Goal: Information Seeking & Learning: Check status

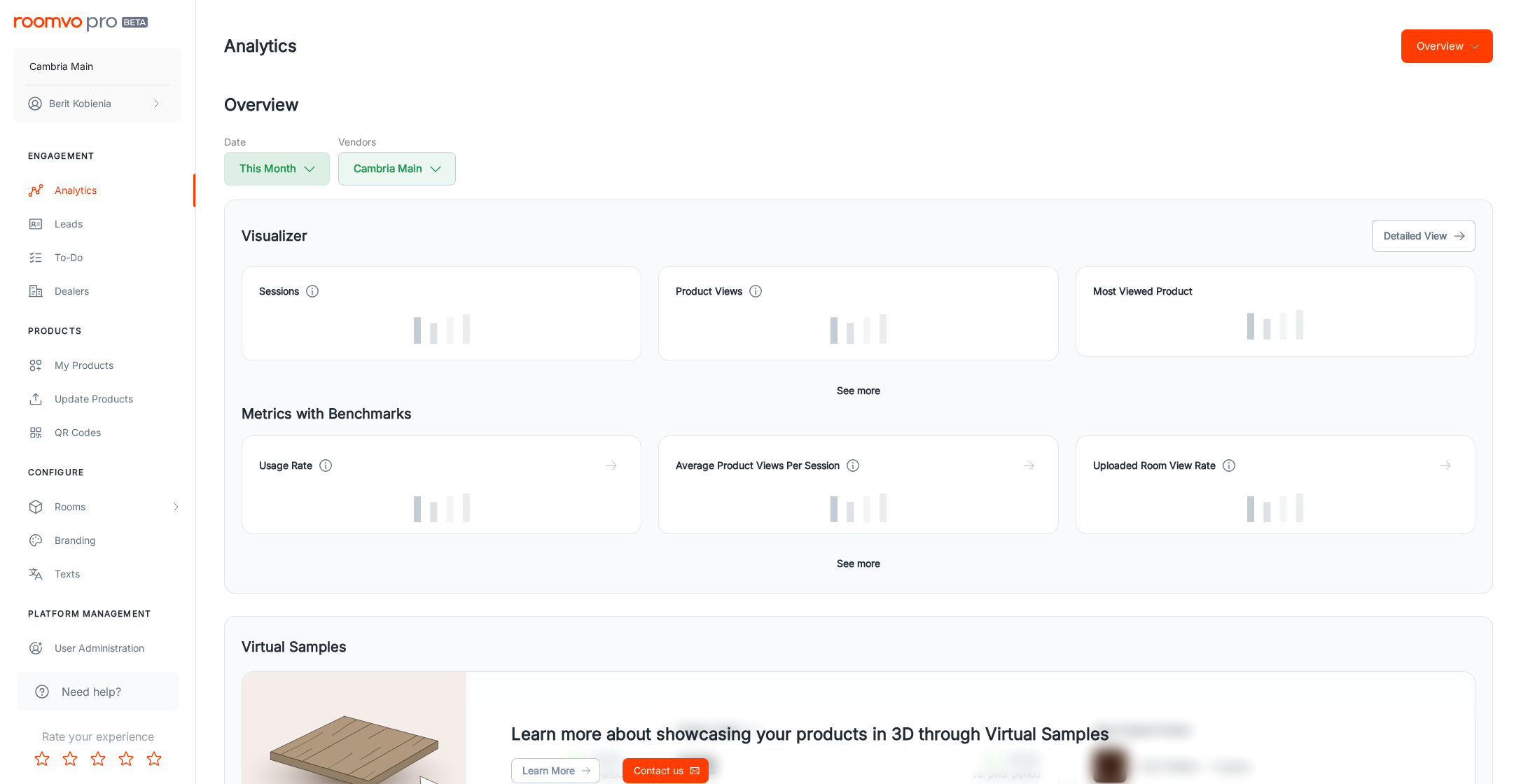
click at [308, 152] on button "This Month" at bounding box center [277, 168] width 106 height 33
select select "8"
select select "2025"
select select "8"
select select "2025"
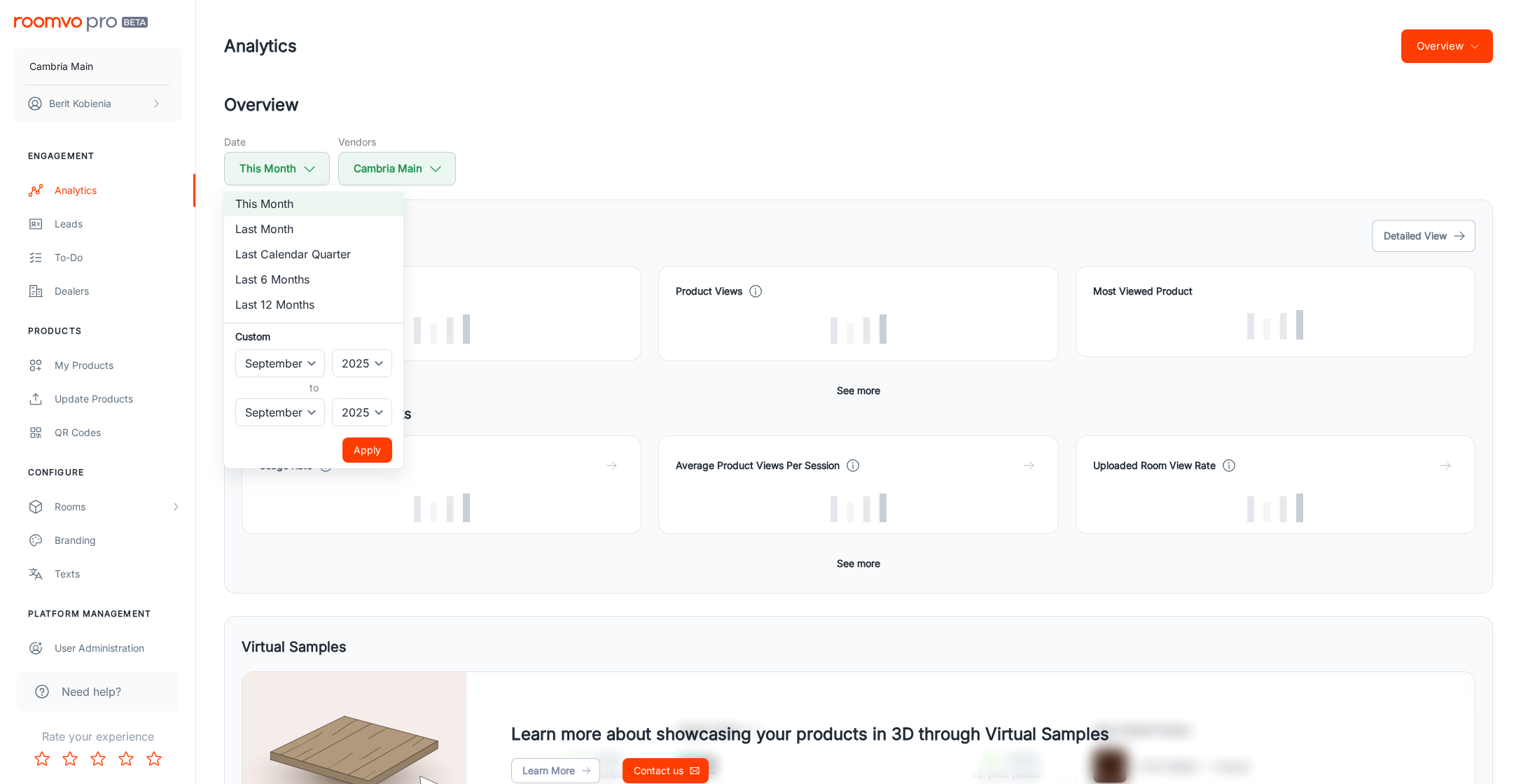
click at [318, 223] on li "Last Month" at bounding box center [313, 228] width 179 height 26
select select "7"
click at [379, 460] on button "Apply" at bounding box center [367, 450] width 49 height 26
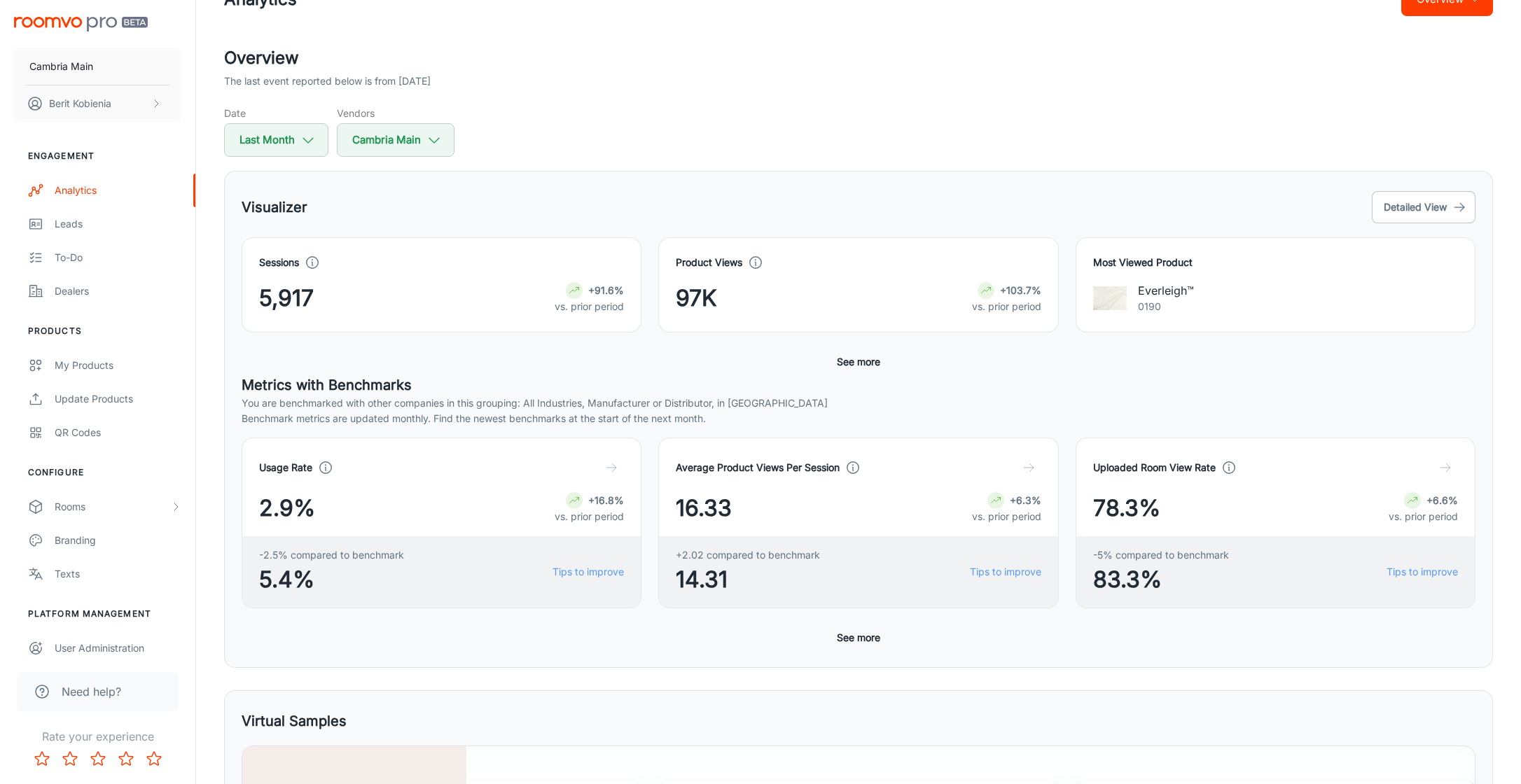
scroll to position [42, 0]
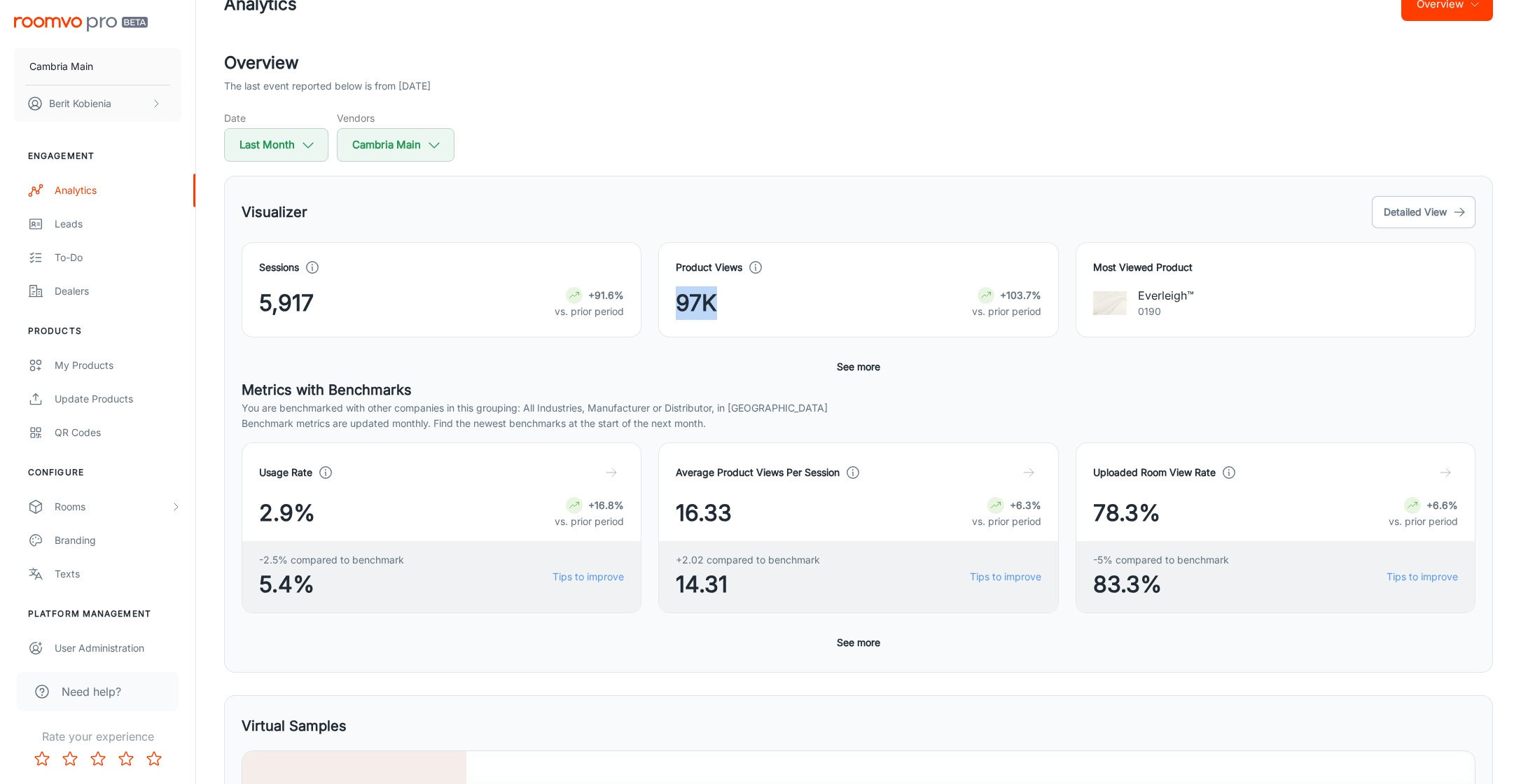
drag, startPoint x: 743, startPoint y: 308, endPoint x: 643, endPoint y: 308, distance: 100.0
click at [642, 308] on div "Product Views 97K +103.7% vs. prior period" at bounding box center [850, 281] width 417 height 112
copy span "97K"
click at [1006, 39] on header "Analytics Overview" at bounding box center [858, 5] width 1302 height 93
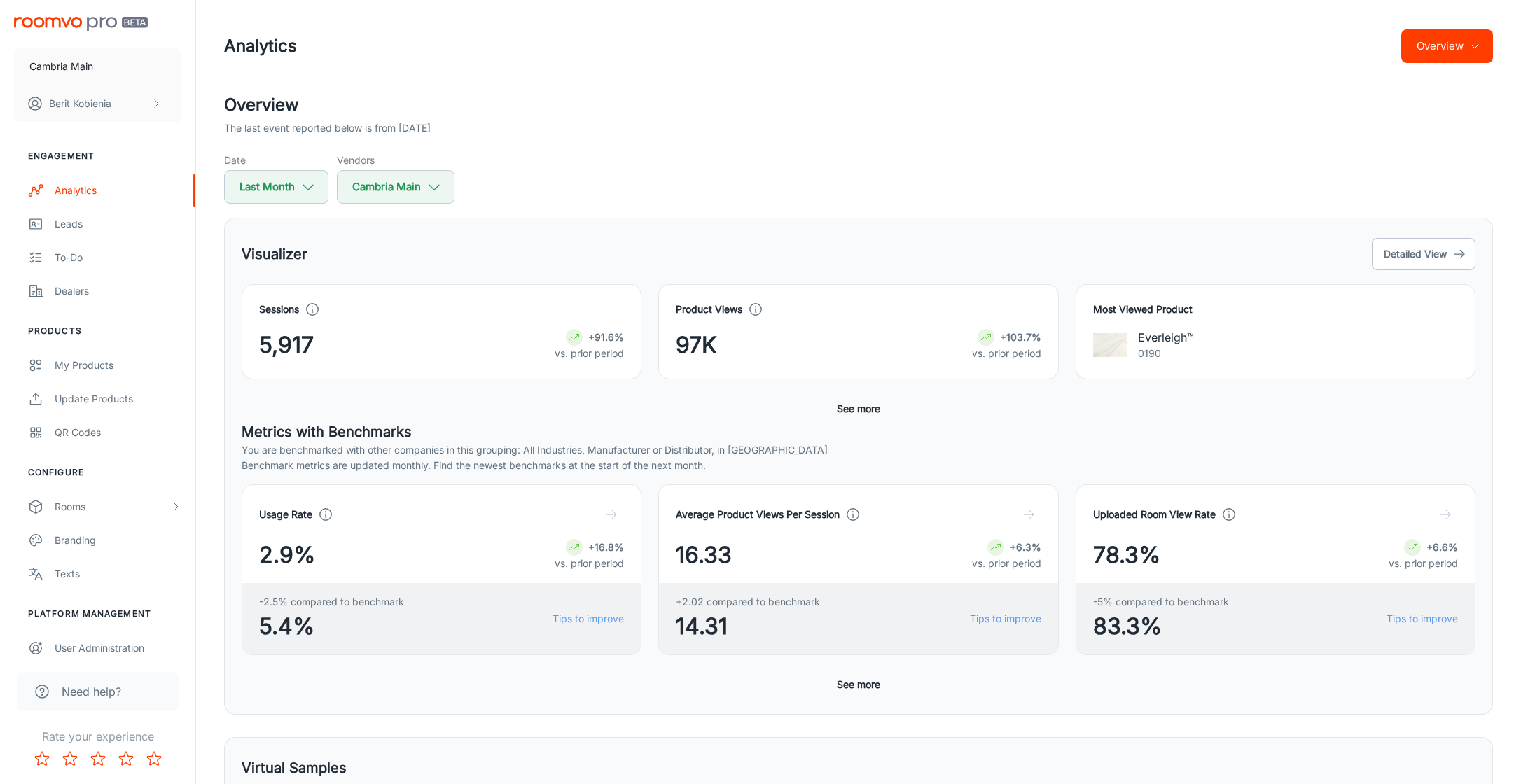
click at [1367, 257] on div "Visualizer Detailed View" at bounding box center [858, 254] width 1234 height 38
click at [1370, 258] on div "Visualizer Detailed View" at bounding box center [858, 254] width 1234 height 38
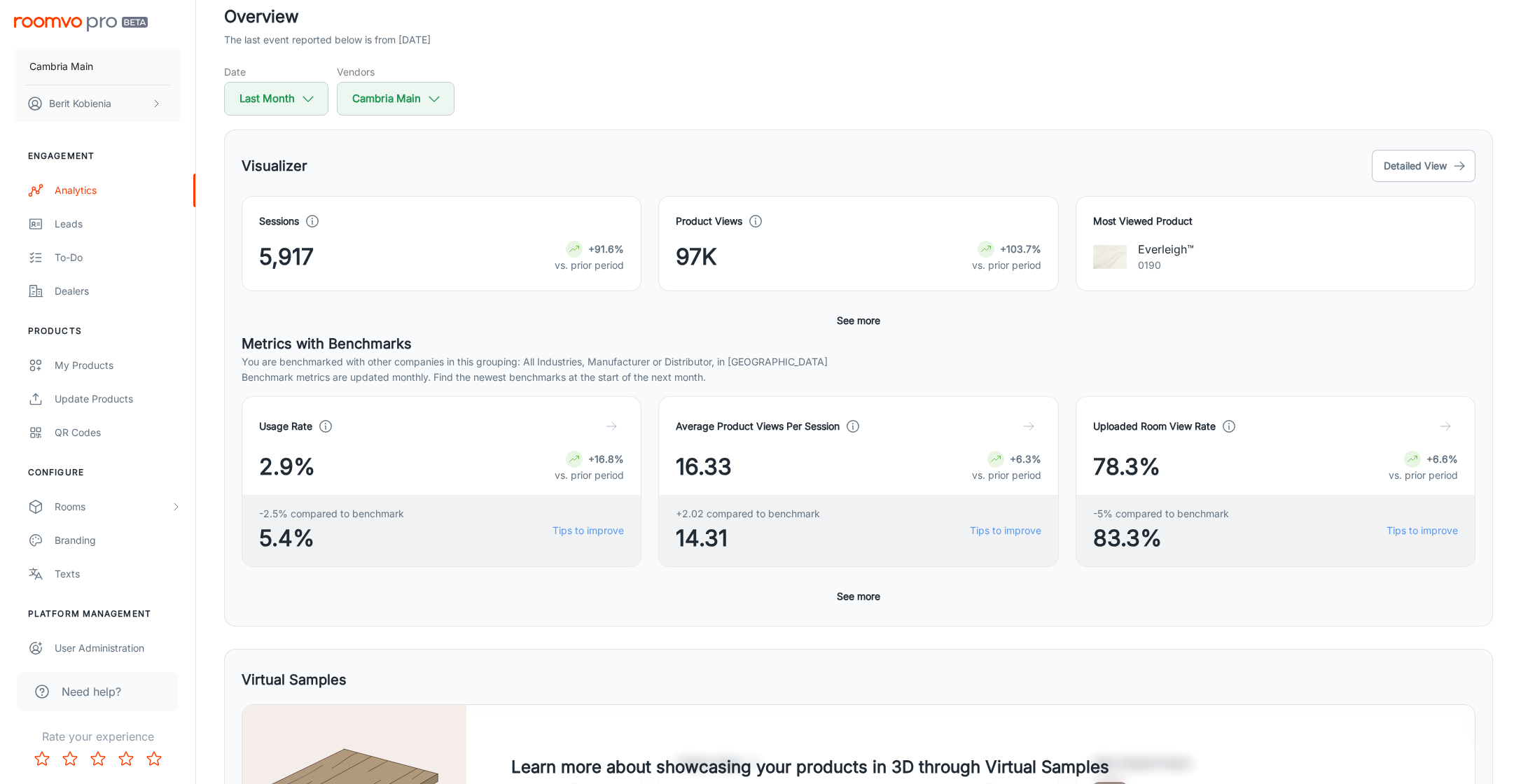
scroll to position [91, 0]
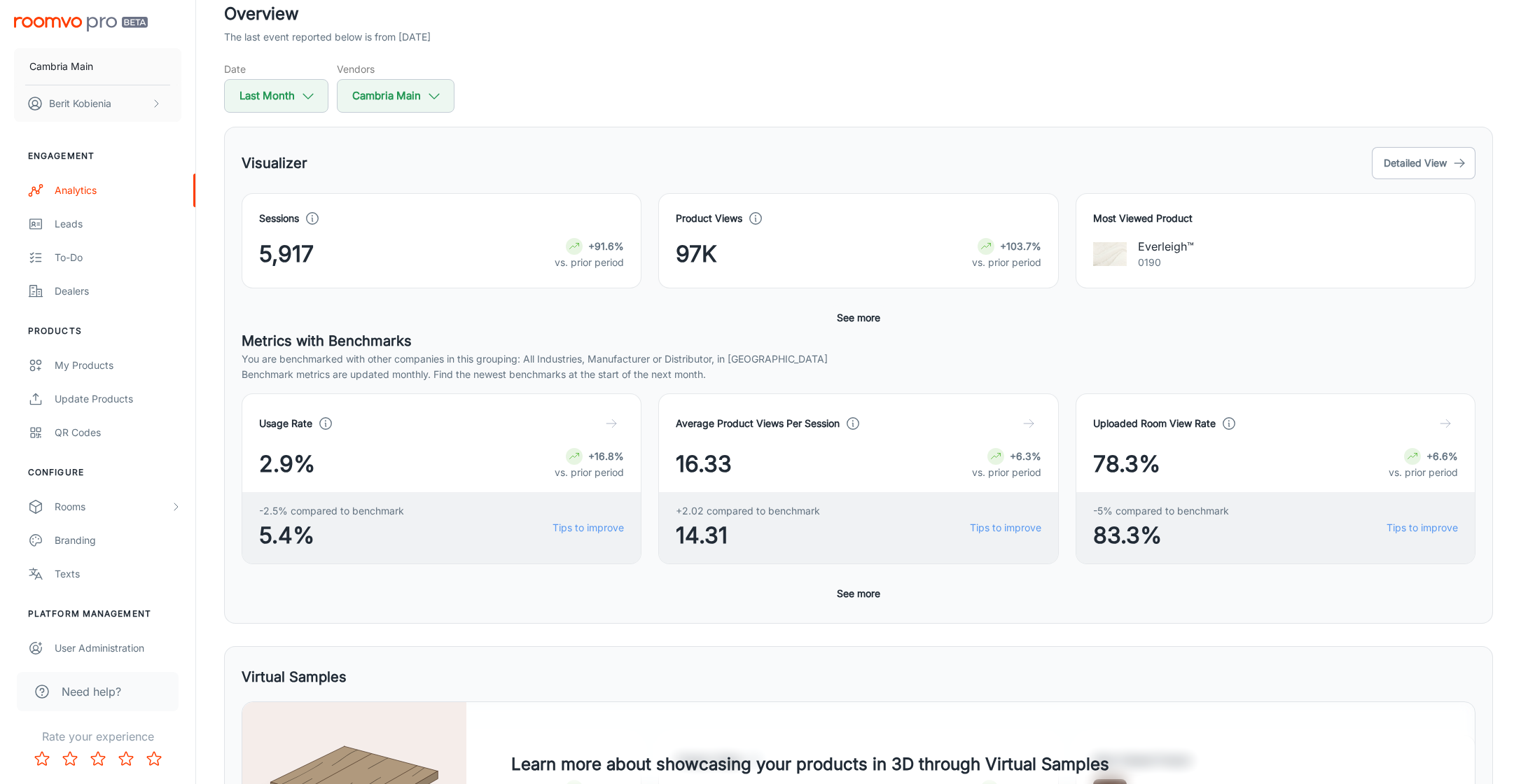
click at [874, 312] on button "See more" at bounding box center [859, 317] width 55 height 26
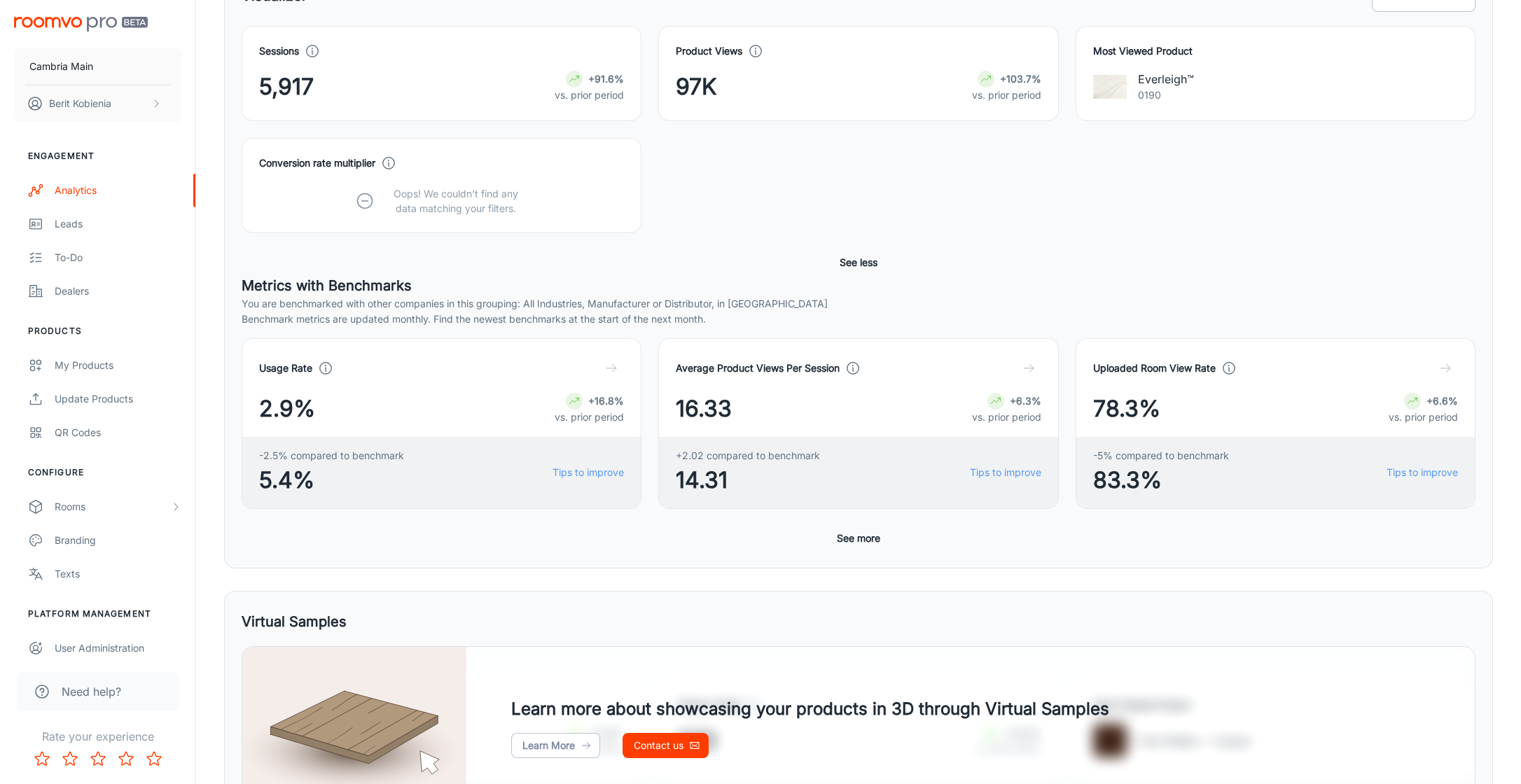
scroll to position [260, 0]
click at [866, 525] on button "See more" at bounding box center [859, 536] width 55 height 26
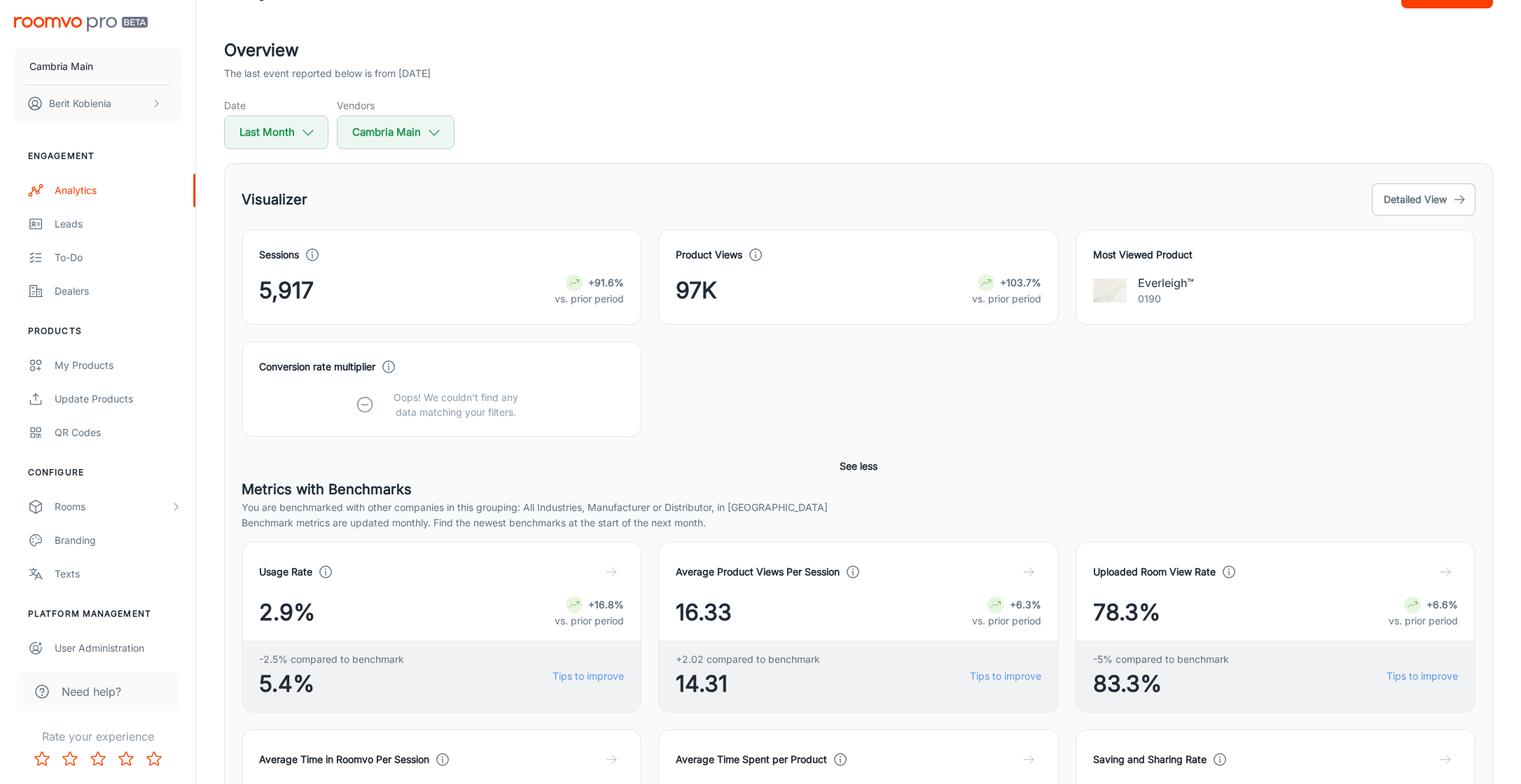
scroll to position [0, 0]
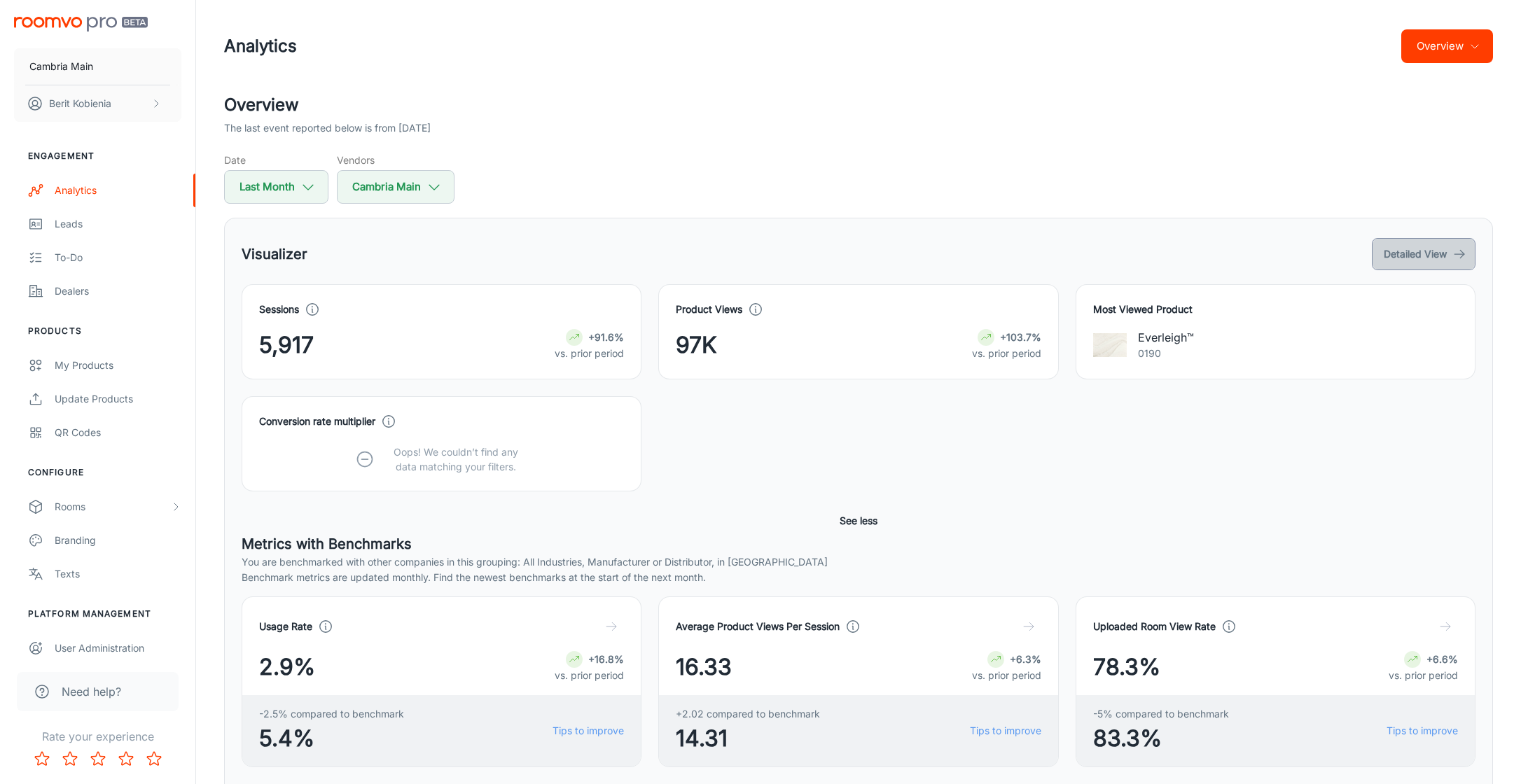
click at [1421, 268] on button "Detailed View" at bounding box center [1423, 254] width 103 height 32
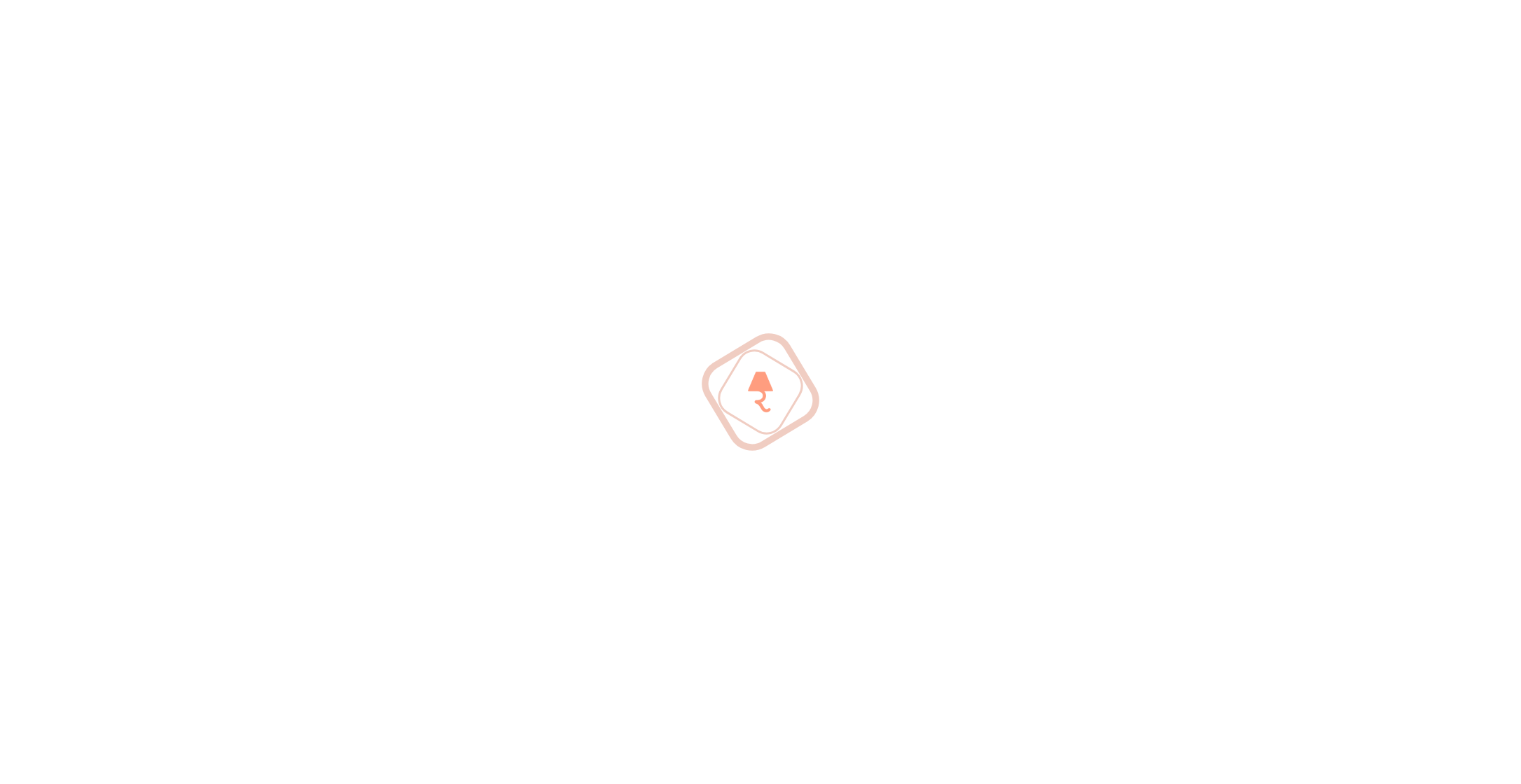
scroll to position [79, 0]
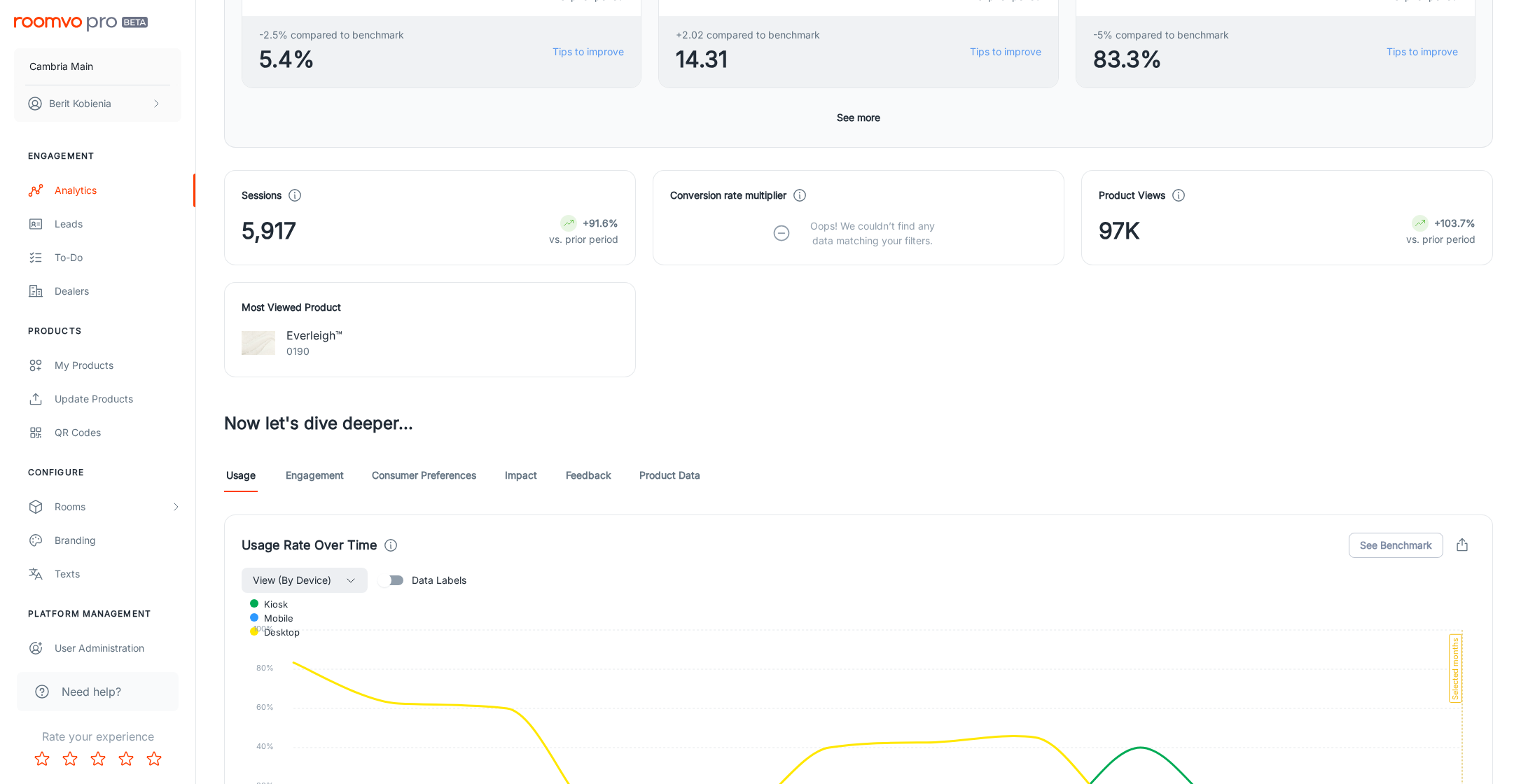
scroll to position [391, 0]
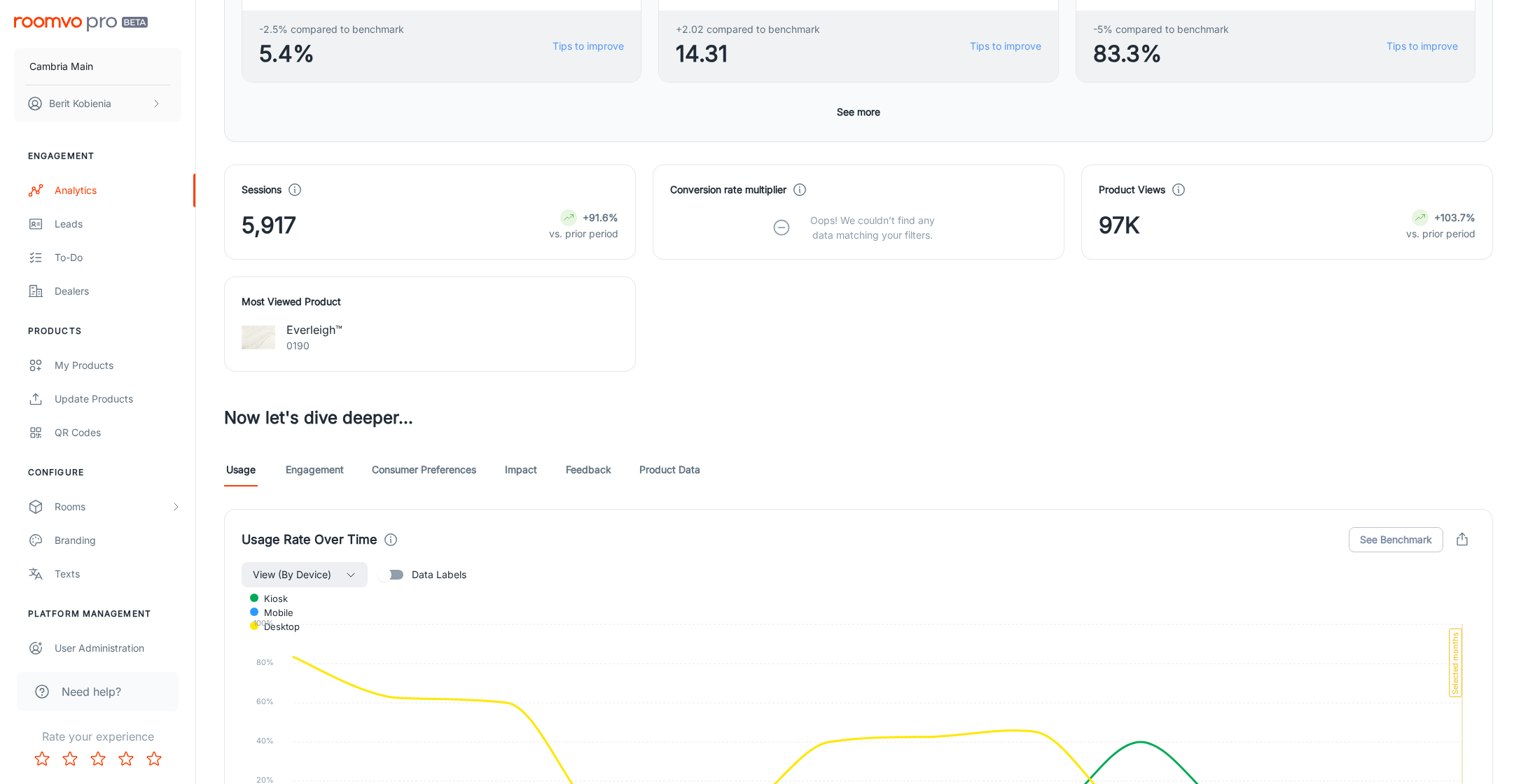
click at [404, 468] on link "Consumer Preferences" at bounding box center [424, 469] width 104 height 33
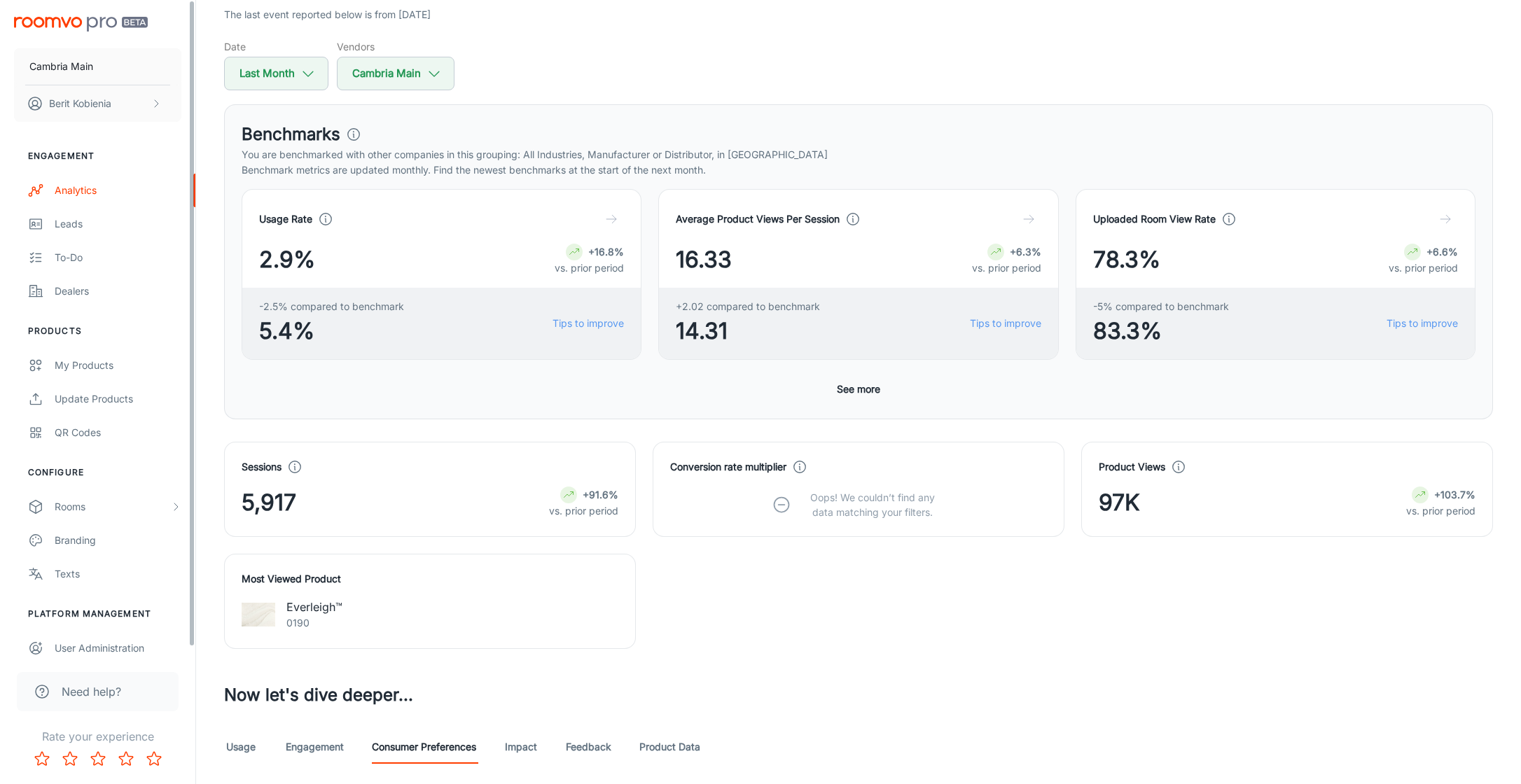
scroll to position [87, 0]
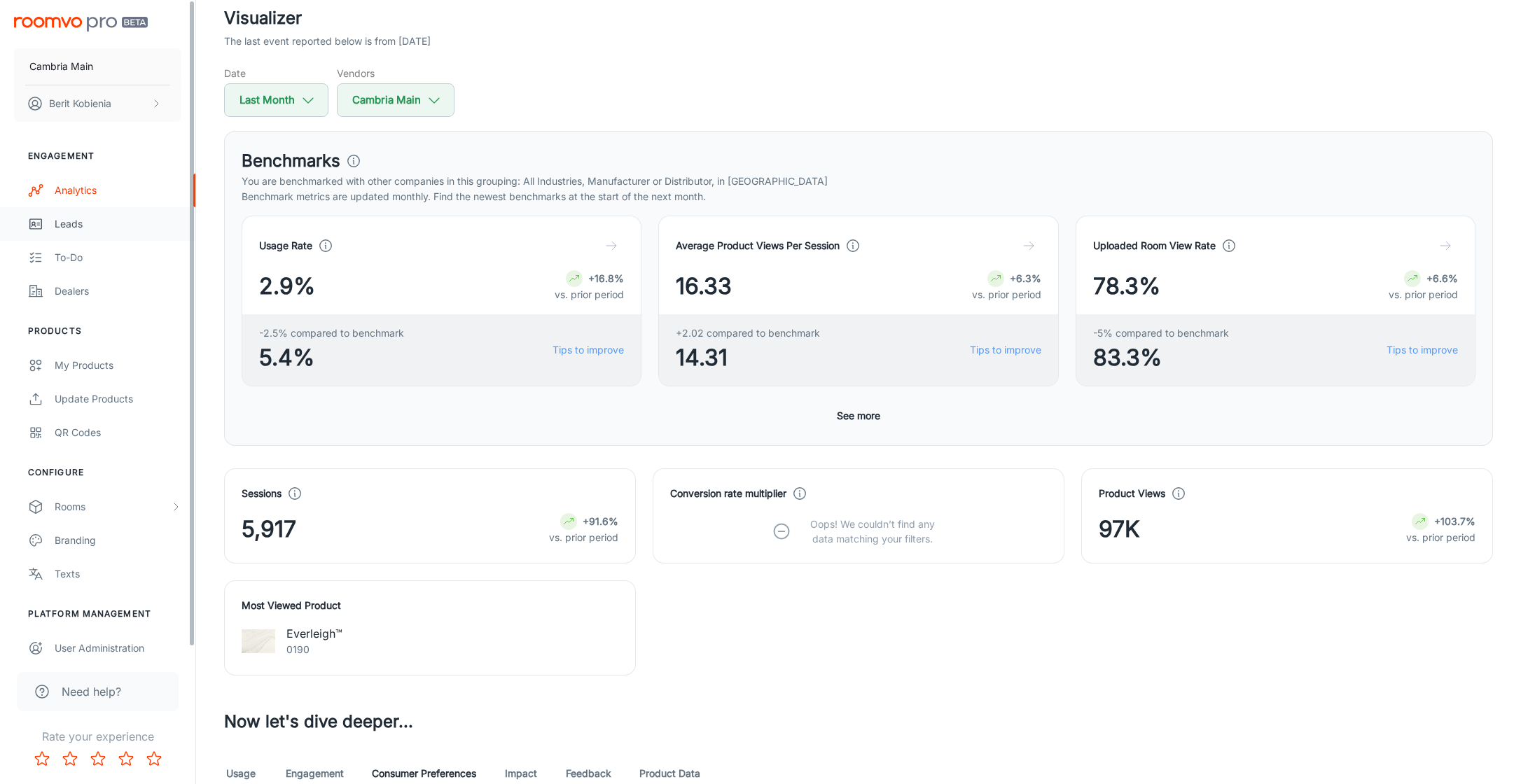
click at [63, 219] on div "Leads" at bounding box center [118, 223] width 127 height 15
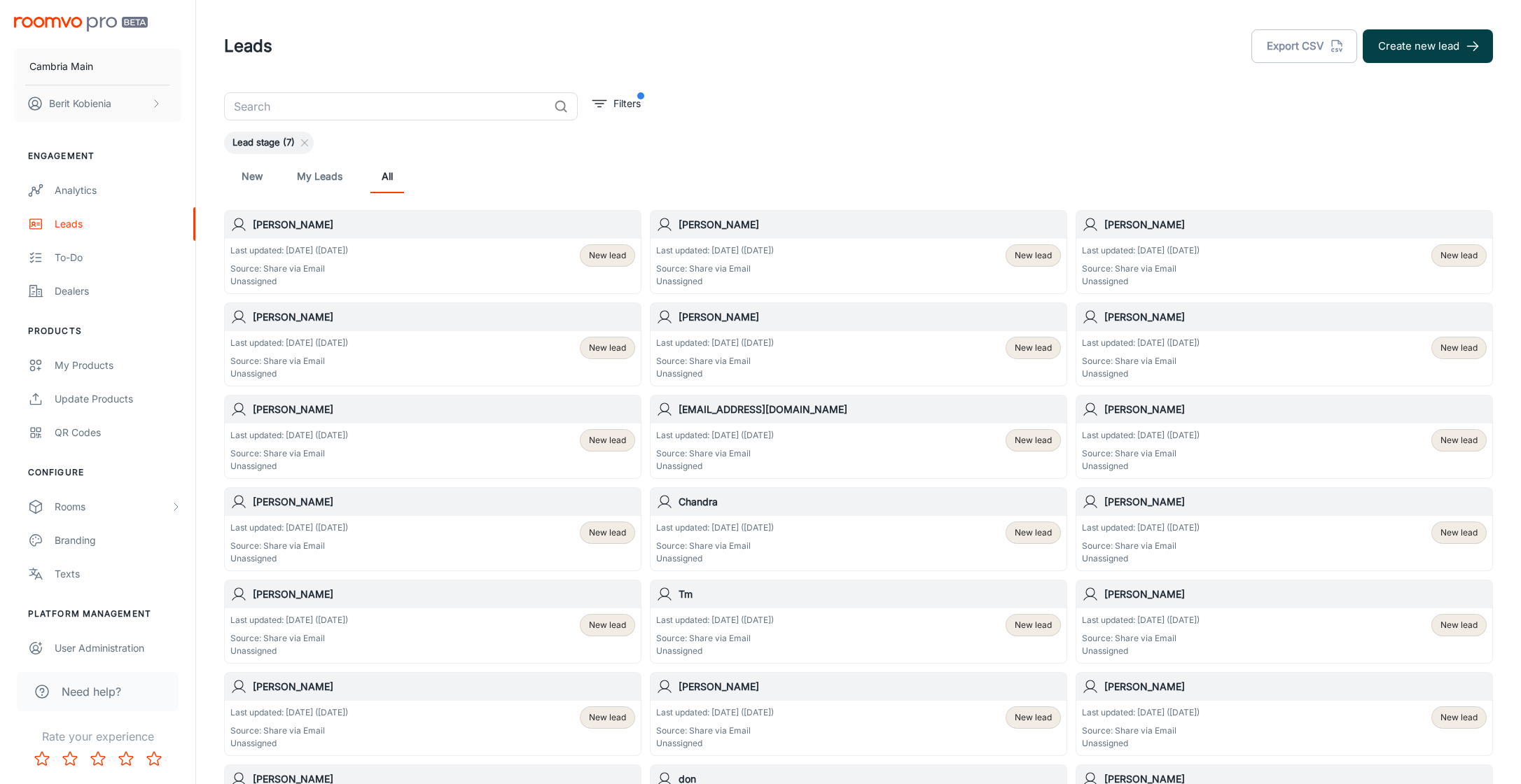
click at [1433, 42] on button "Create new lead" at bounding box center [1428, 45] width 131 height 33
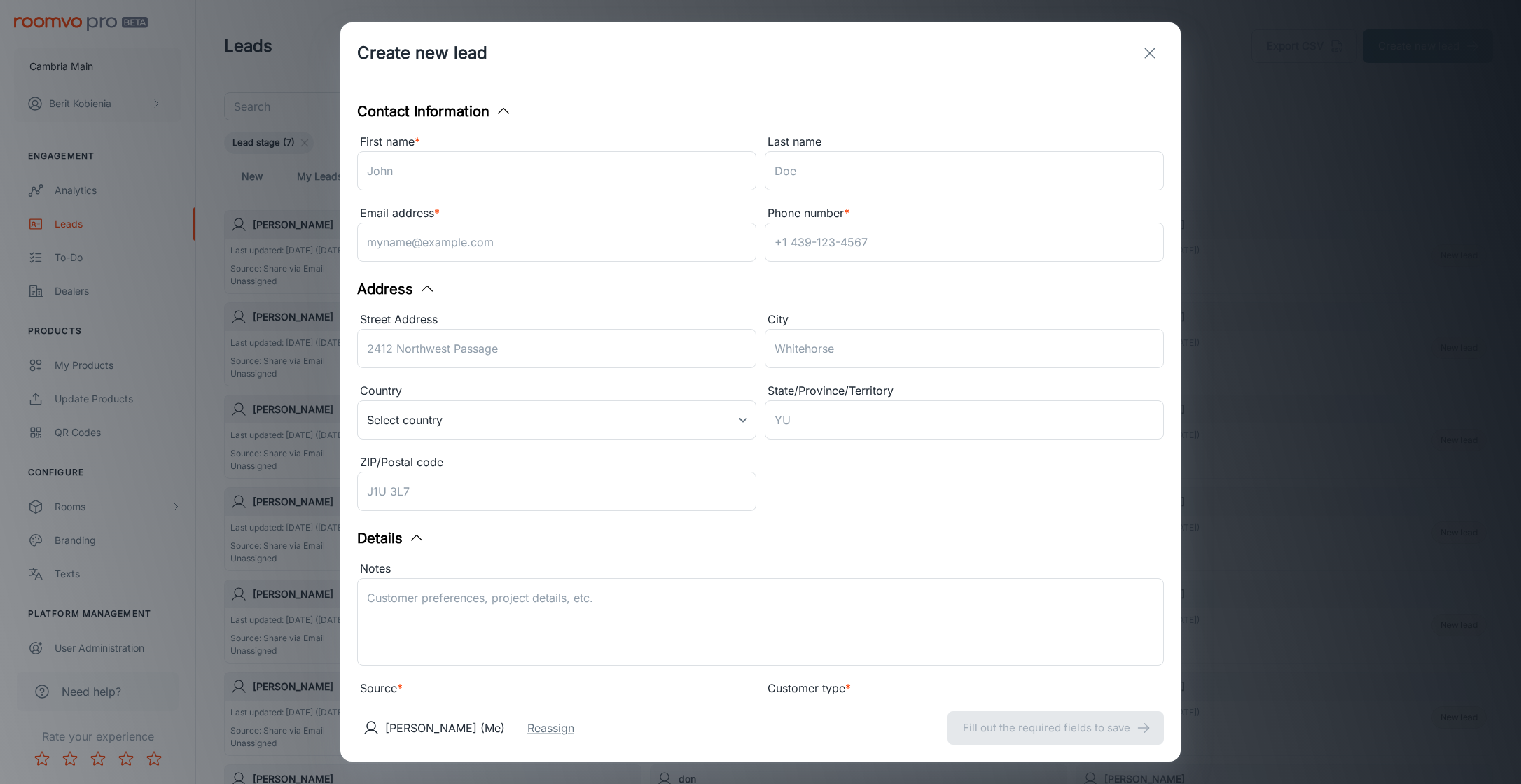
click at [1368, 124] on div "Create new lead Contact Information First name * ​ Last name ​ Email address * …" at bounding box center [760, 392] width 1521 height 784
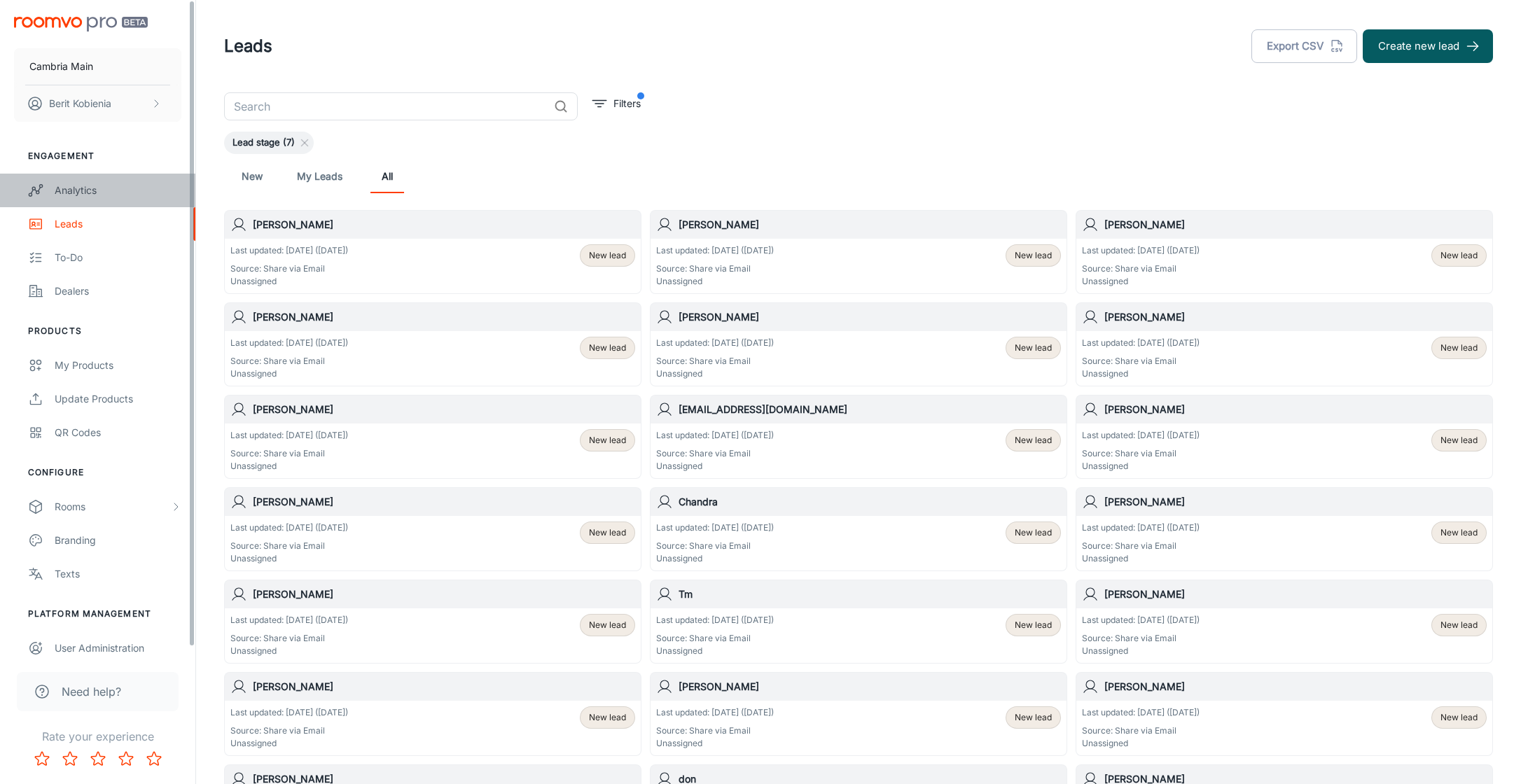
click at [69, 189] on div "Analytics" at bounding box center [118, 190] width 127 height 15
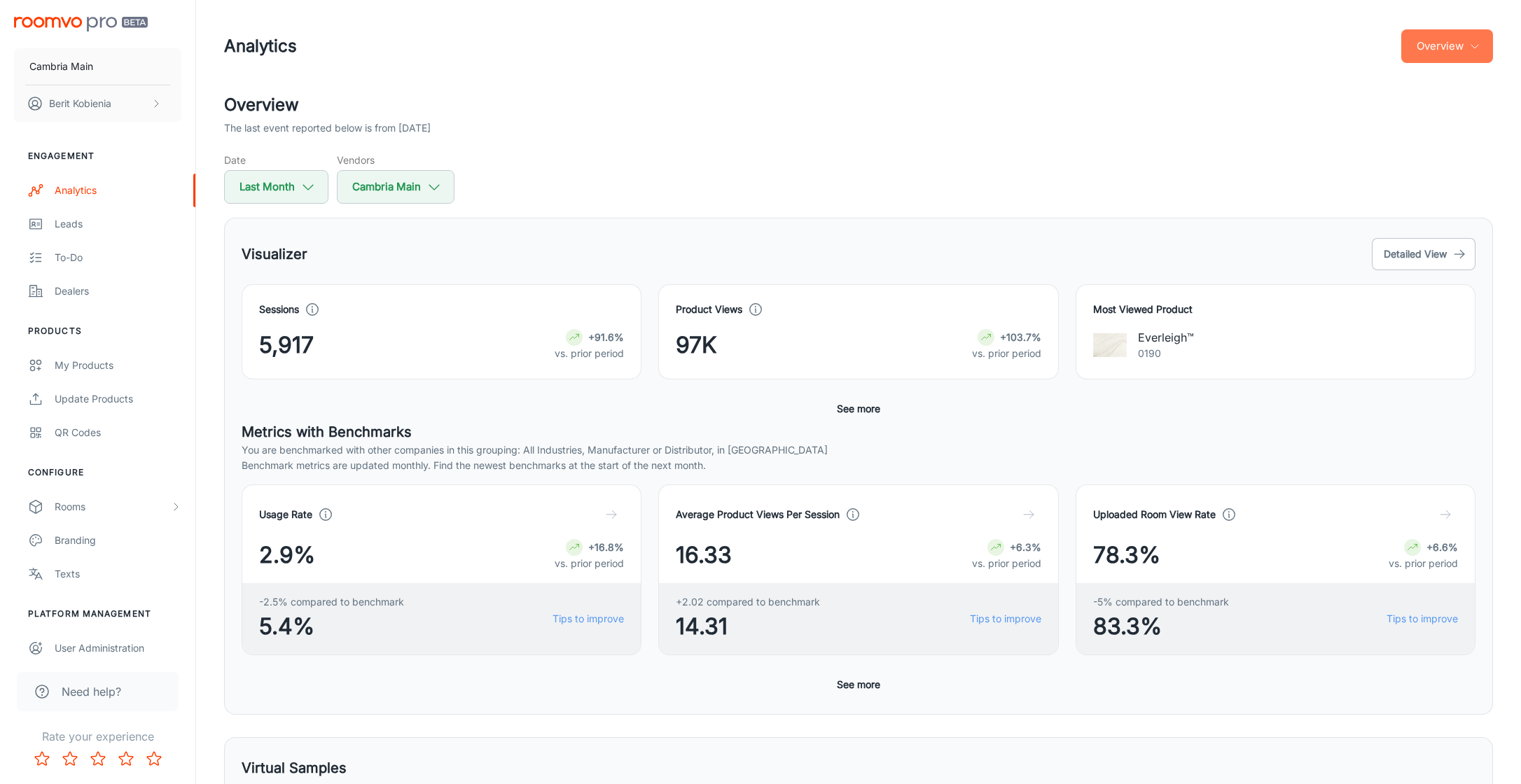
click at [1459, 43] on button "Overview" at bounding box center [1446, 45] width 92 height 33
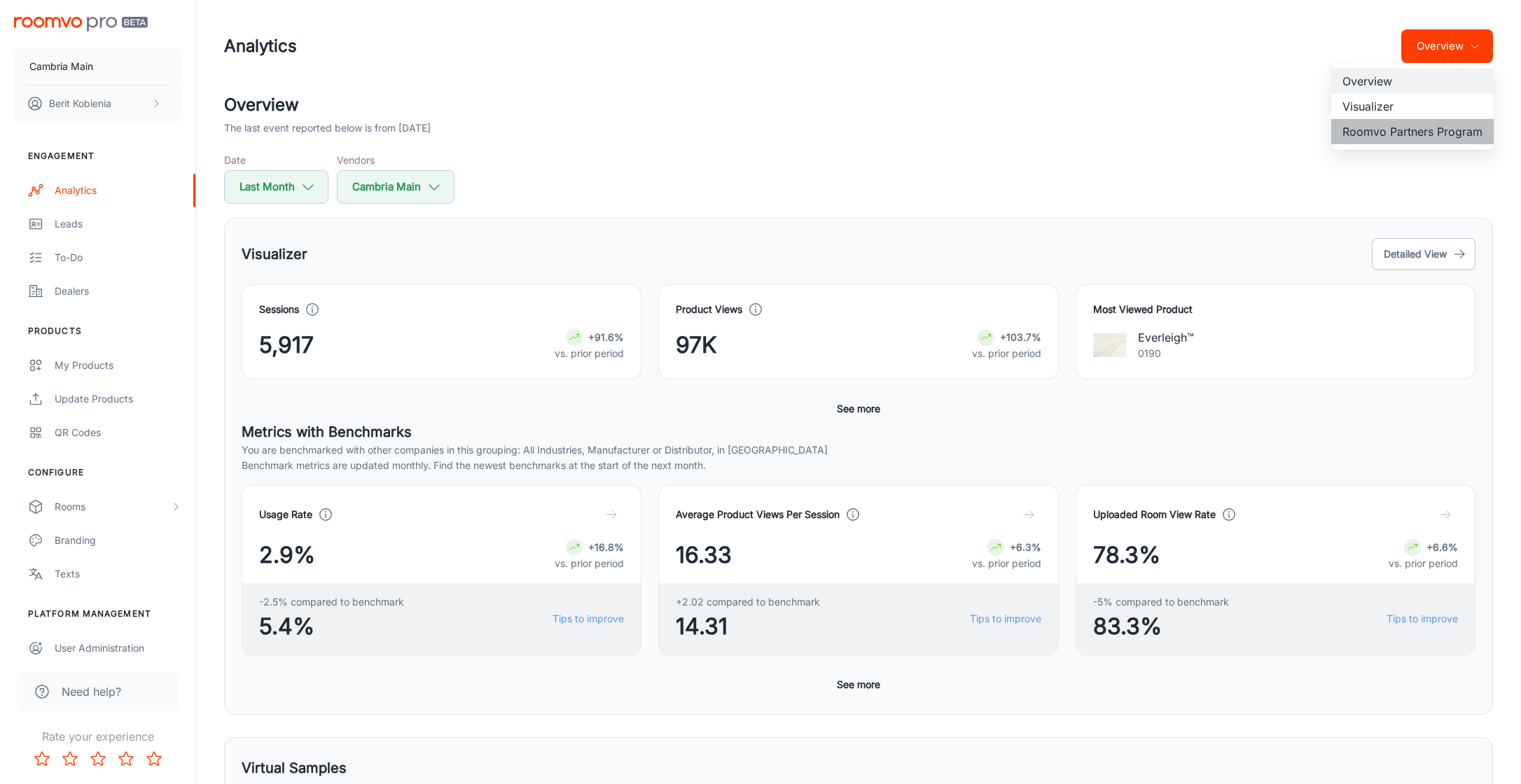
click at [1398, 133] on li "Roomvo Partners Program" at bounding box center [1412, 132] width 163 height 26
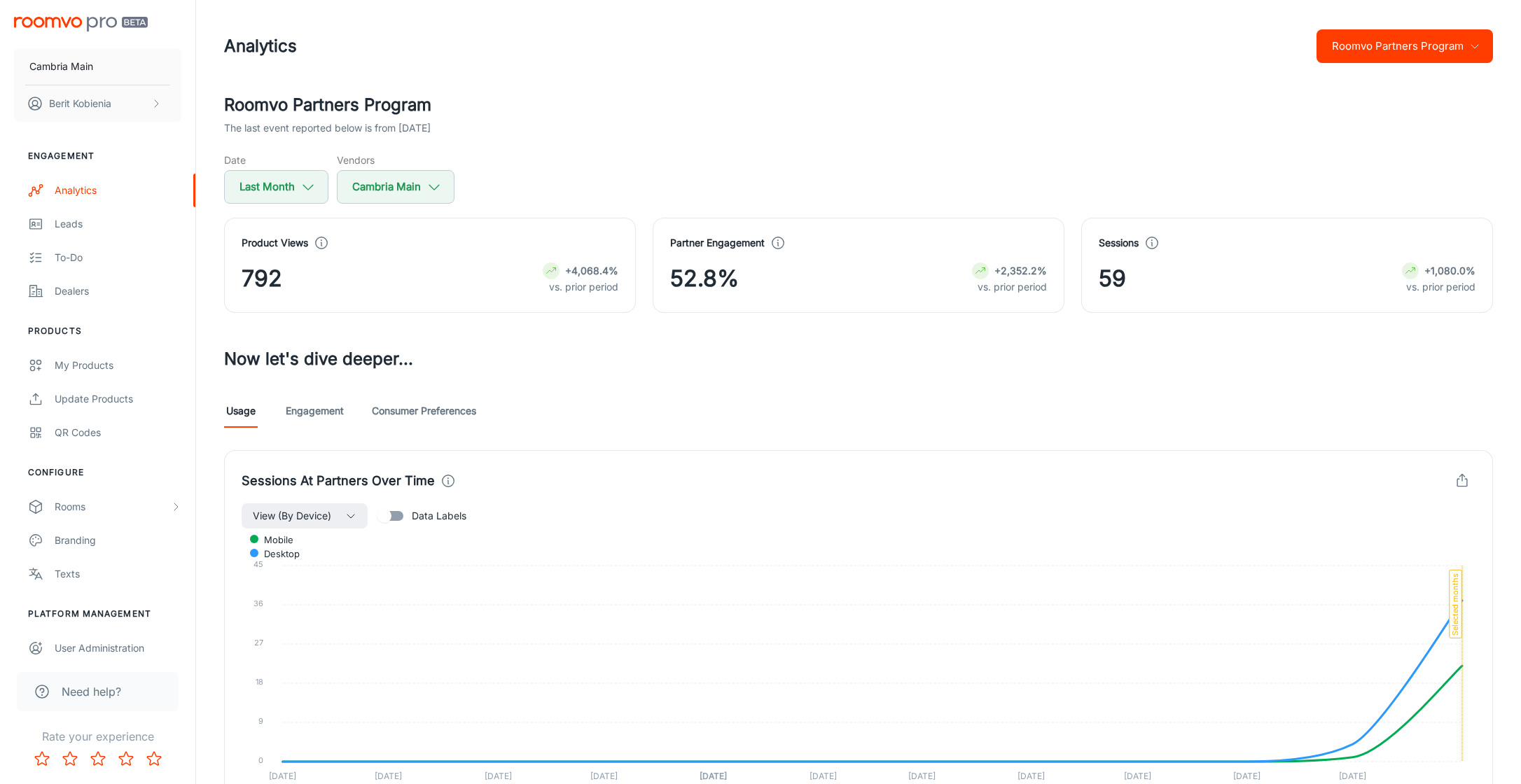
click at [333, 414] on link "Engagement" at bounding box center [314, 410] width 58 height 33
click at [444, 409] on link "Consumer Preferences" at bounding box center [424, 410] width 104 height 33
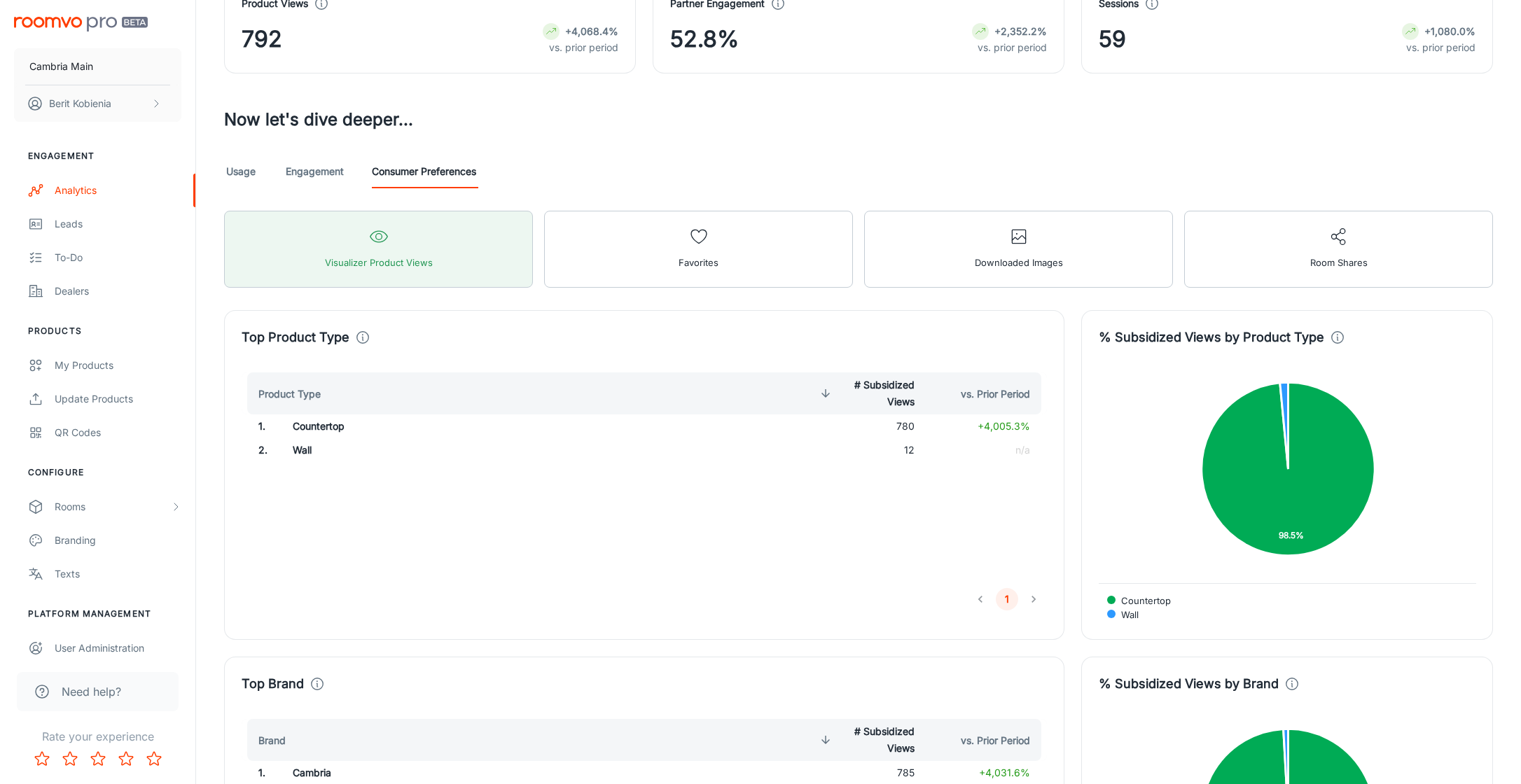
scroll to position [241, 0]
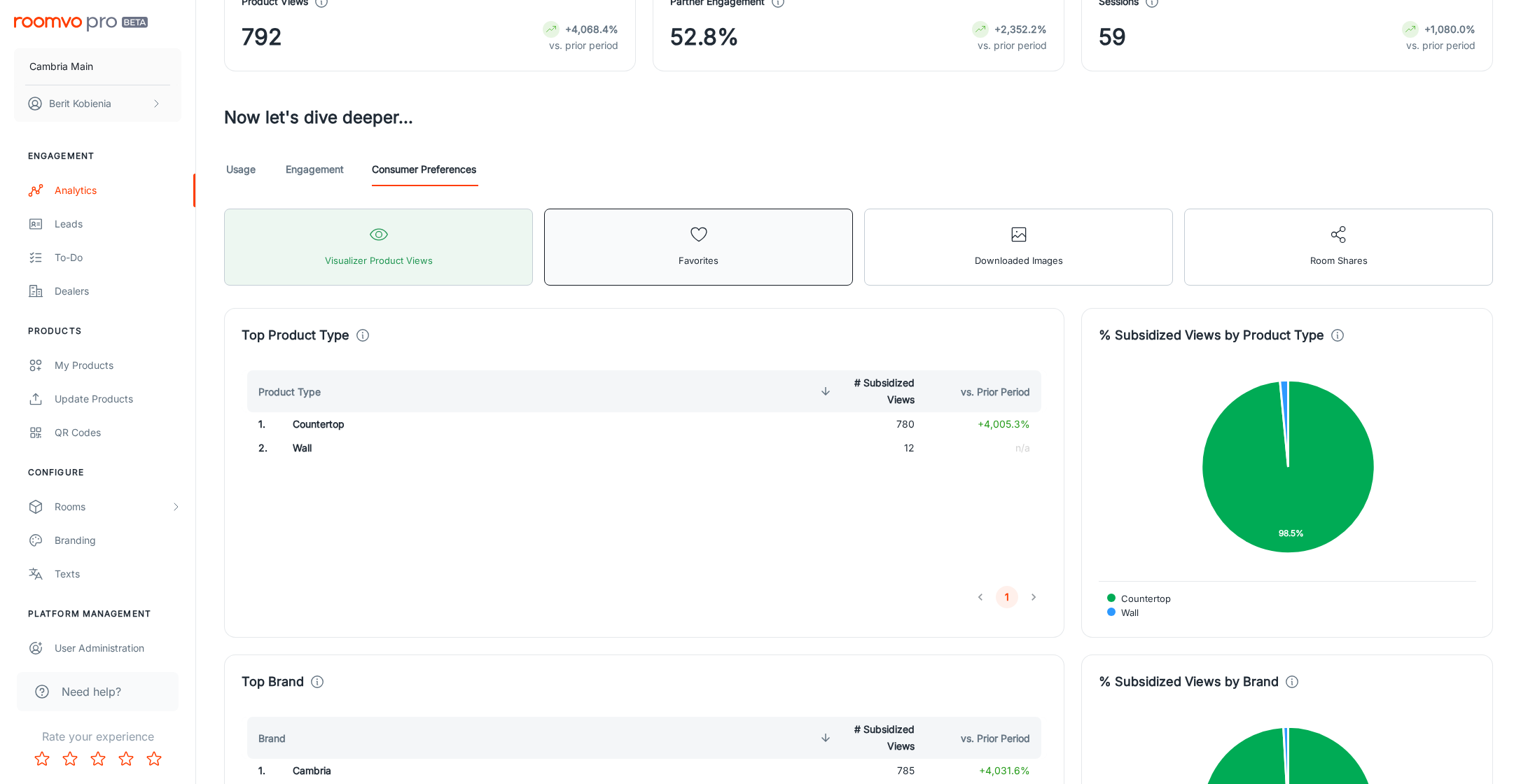
click at [699, 267] on span "Favorites" at bounding box center [698, 259] width 40 height 18
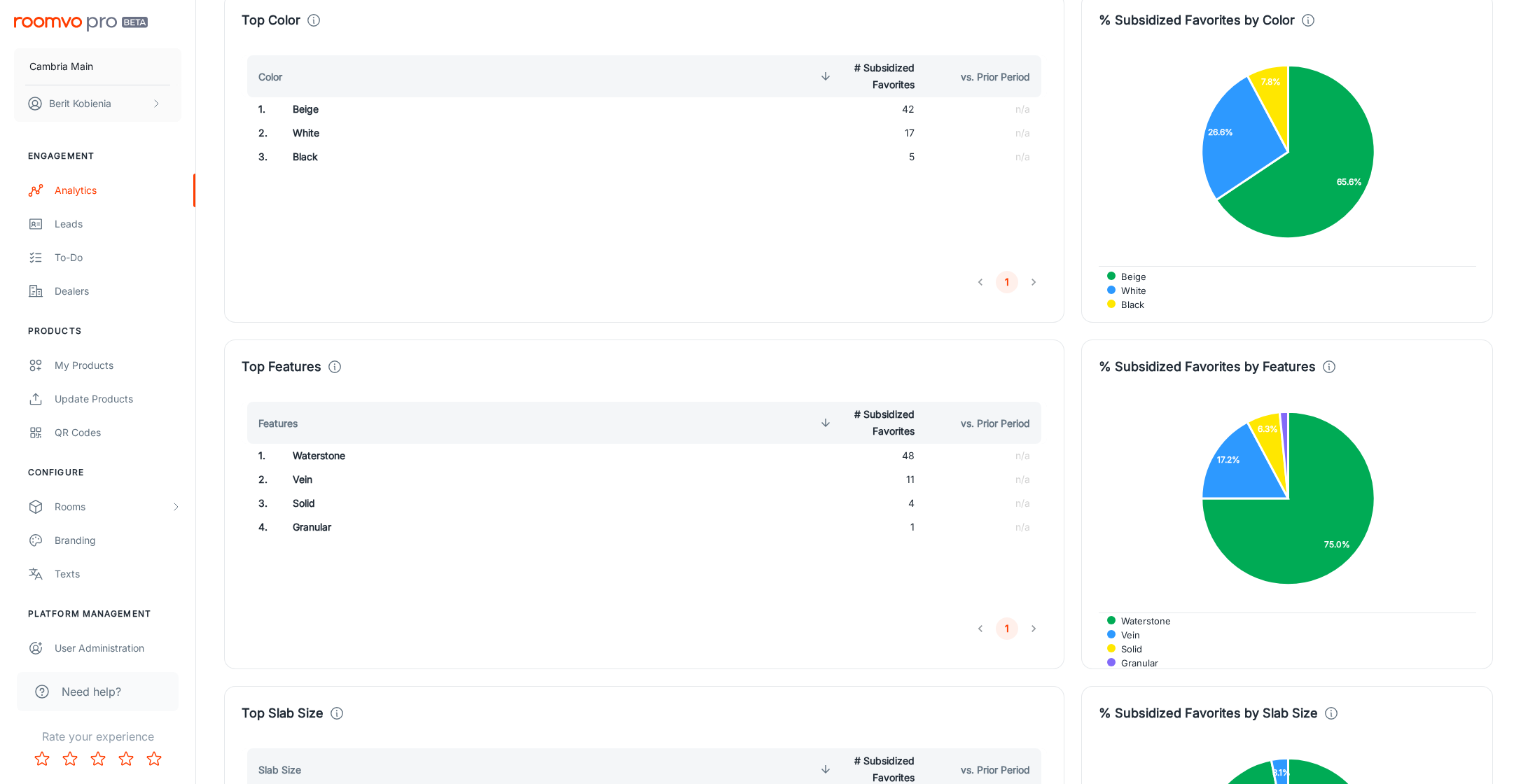
scroll to position [0, 0]
